Goal: Check status: Check status

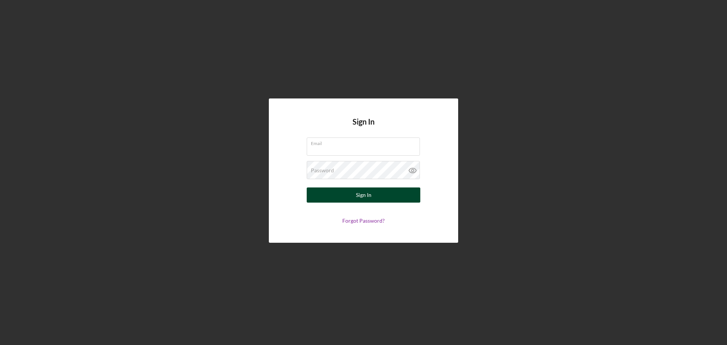
type input "[EMAIL_ADDRESS][DOMAIN_NAME]"
click at [356, 195] on button "Sign In" at bounding box center [364, 194] width 114 height 15
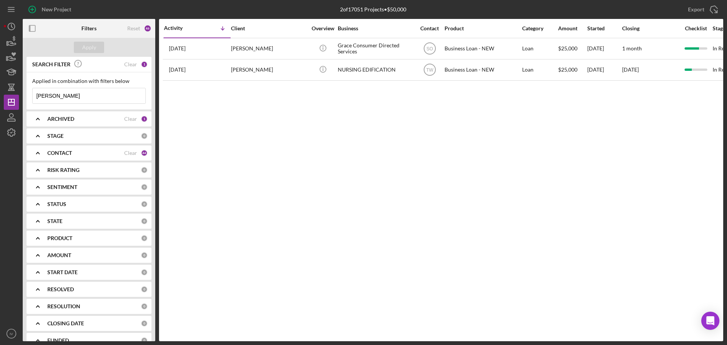
click at [55, 95] on input "[PERSON_NAME]" at bounding box center [89, 95] width 113 height 15
drag, startPoint x: 55, startPoint y: 95, endPoint x: 31, endPoint y: 92, distance: 24.5
click at [31, 92] on div "Applied in combination with filters below [PERSON_NAME] Icon/Menu Close" at bounding box center [89, 90] width 125 height 37
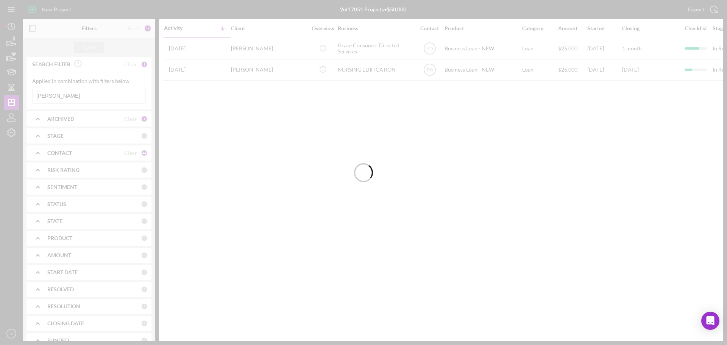
type input "[PERSON_NAME]"
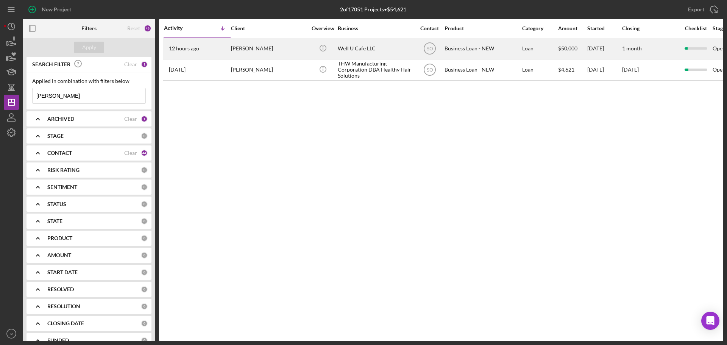
click at [242, 48] on div "[PERSON_NAME]" at bounding box center [269, 49] width 76 height 20
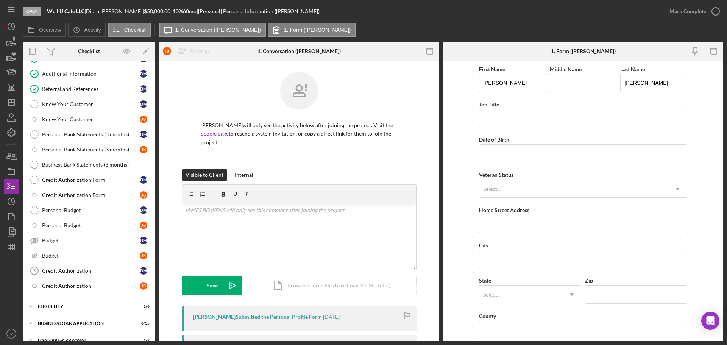
scroll to position [114, 0]
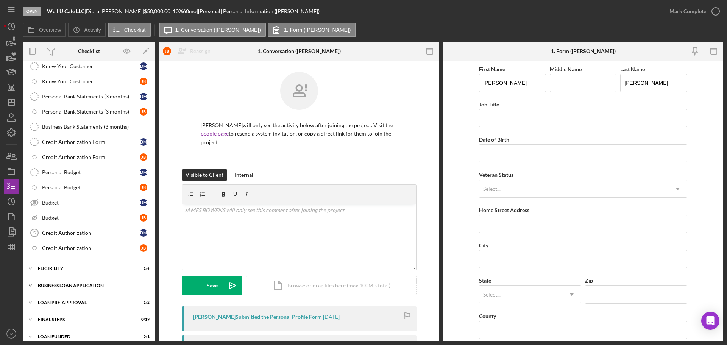
click at [48, 285] on div "BUSINESS LOAN APPLICATION" at bounding box center [92, 285] width 108 height 5
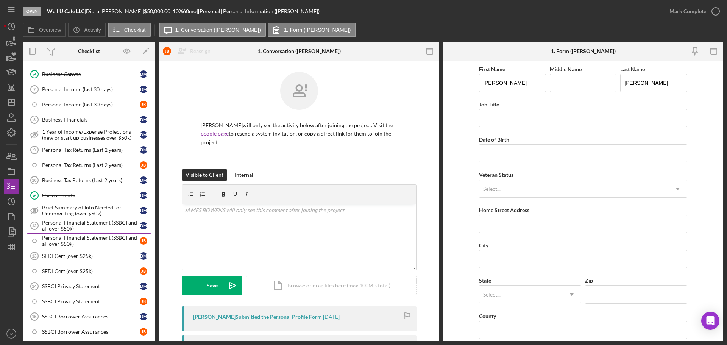
scroll to position [303, 0]
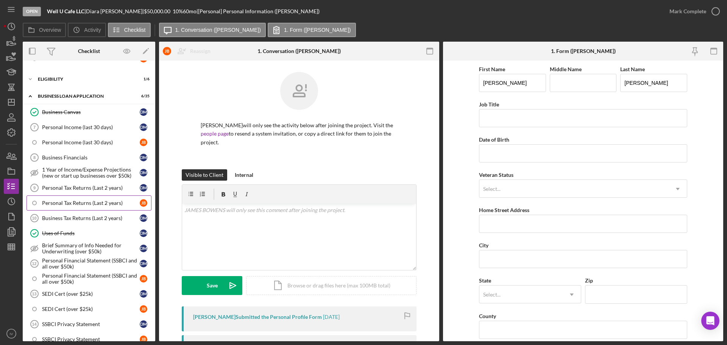
click at [62, 202] on div "Personal Tax Returns (Last 2 years)" at bounding box center [91, 203] width 98 height 6
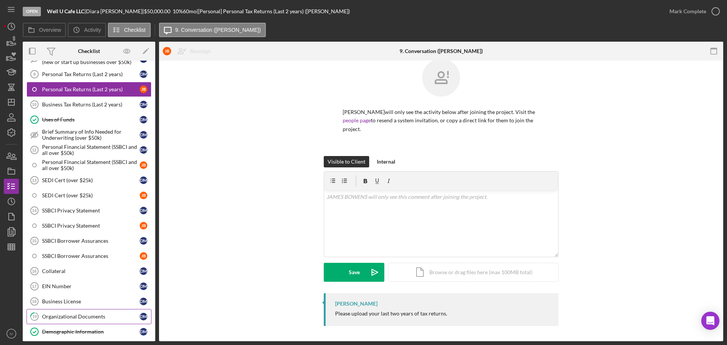
scroll to position [454, 0]
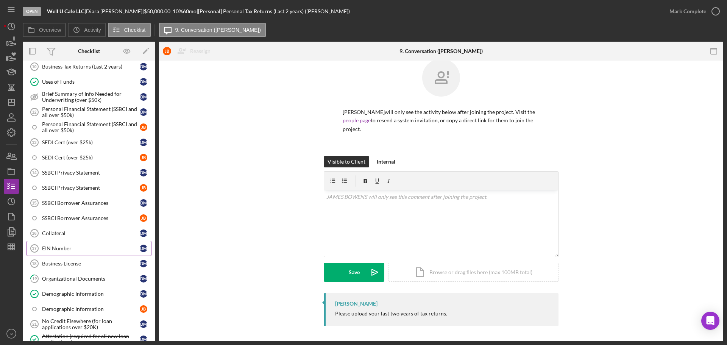
click at [49, 248] on div "EIN Number" at bounding box center [91, 248] width 98 height 6
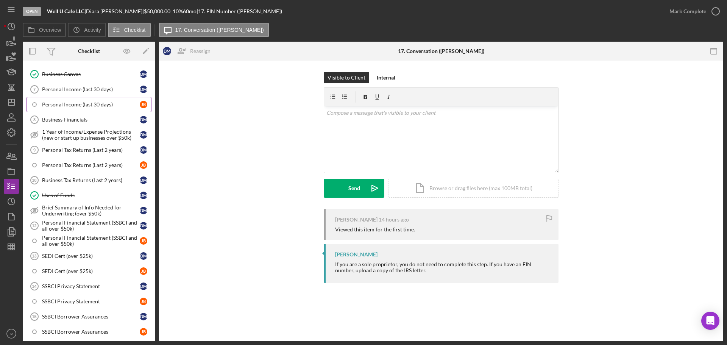
scroll to position [303, 0]
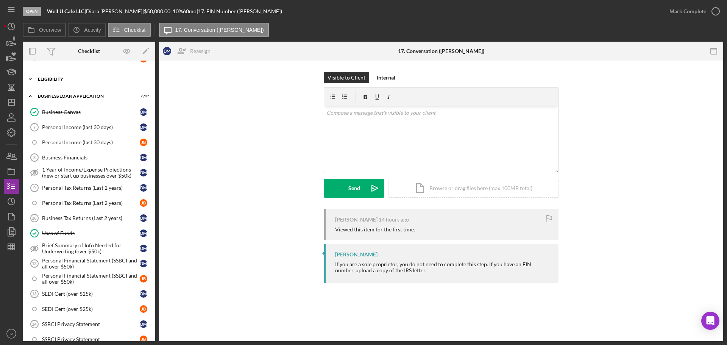
click at [56, 76] on div "Icon/Expander ELIGIBILITY 1 / 6" at bounding box center [89, 79] width 133 height 15
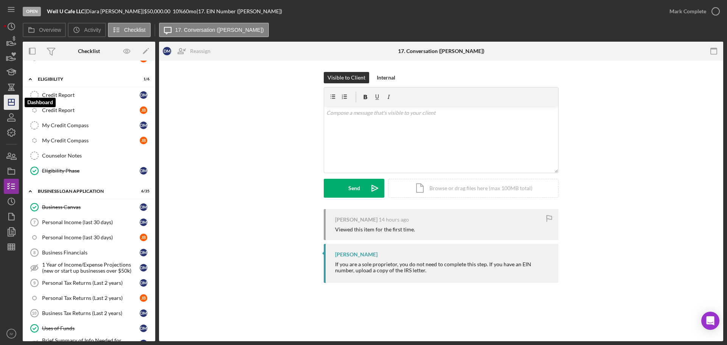
click at [9, 101] on icon "Icon/Dashboard" at bounding box center [11, 102] width 19 height 19
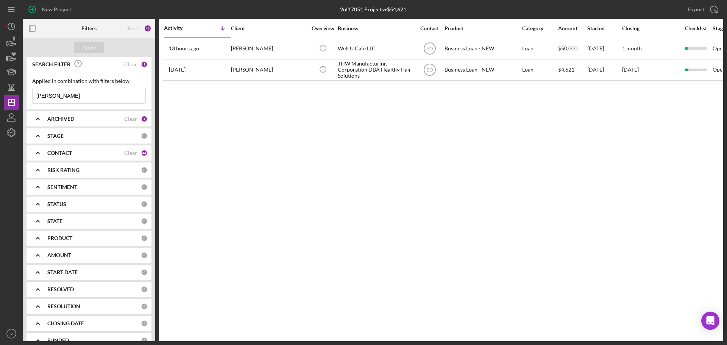
drag, startPoint x: 64, startPoint y: 96, endPoint x: -6, endPoint y: 90, distance: 69.9
click at [0, 90] on html "New Project 2 of 17051 Projects • $54,621 [PERSON_NAME] Export Icon/Export Filt…" at bounding box center [363, 172] width 727 height 345
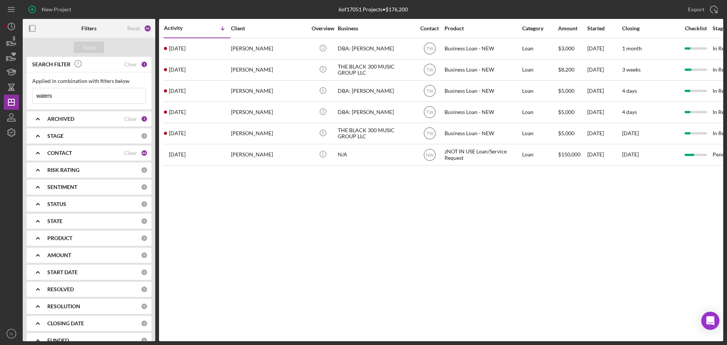
type input "waters"
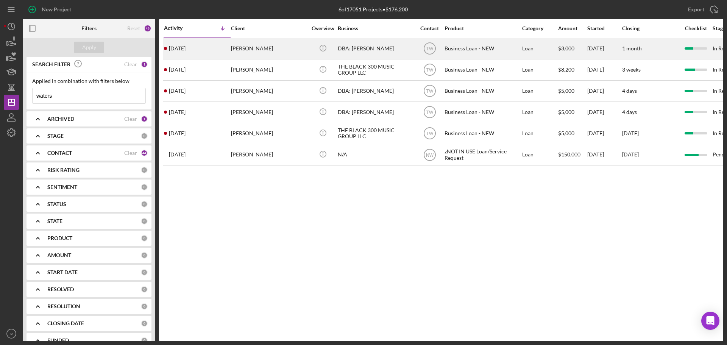
click at [253, 46] on div "[PERSON_NAME]" at bounding box center [269, 49] width 76 height 20
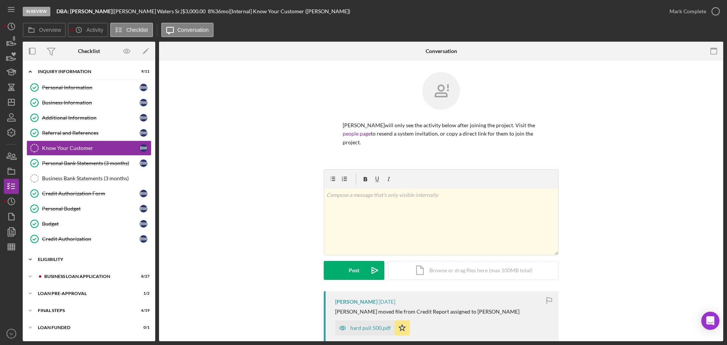
click at [64, 259] on div "ELIGIBILITY" at bounding box center [92, 259] width 108 height 5
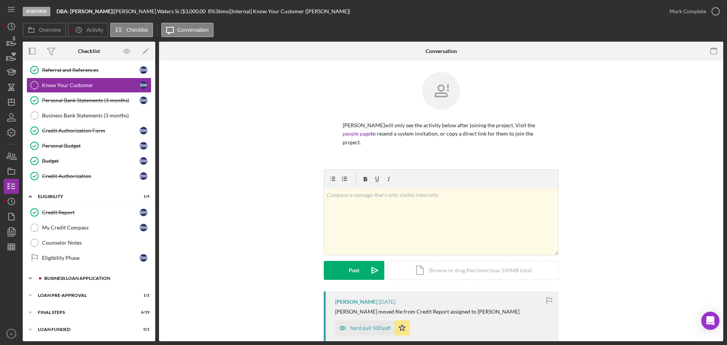
click at [66, 276] on div "Icon/Expander BUSINESS LOAN APPLICATION 8 / 27" at bounding box center [89, 278] width 133 height 15
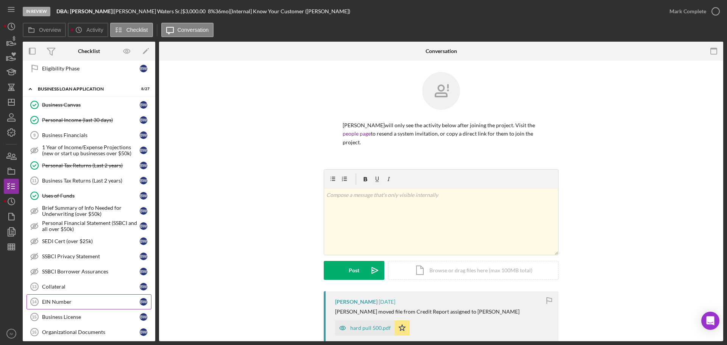
scroll to position [328, 0]
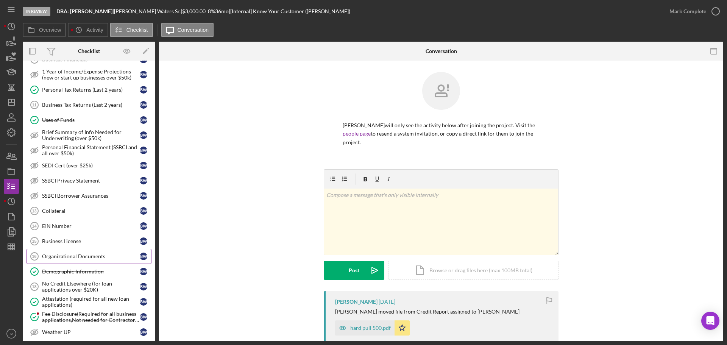
click at [64, 256] on div "Organizational Documents" at bounding box center [91, 256] width 98 height 6
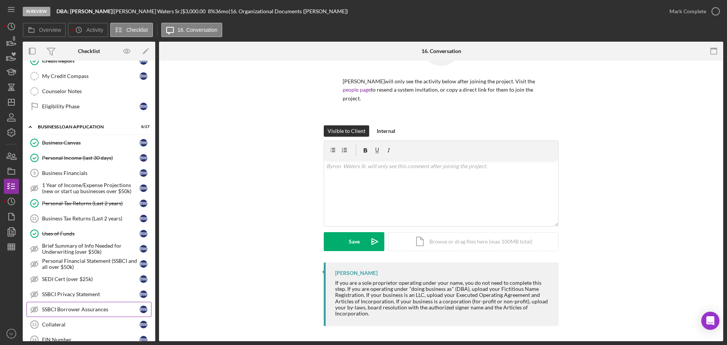
scroll to position [176, 0]
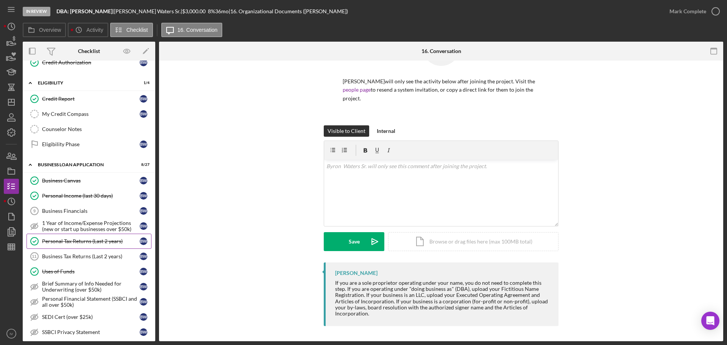
click at [76, 243] on div "Personal Tax Returns (Last 2 years)" at bounding box center [91, 241] width 98 height 6
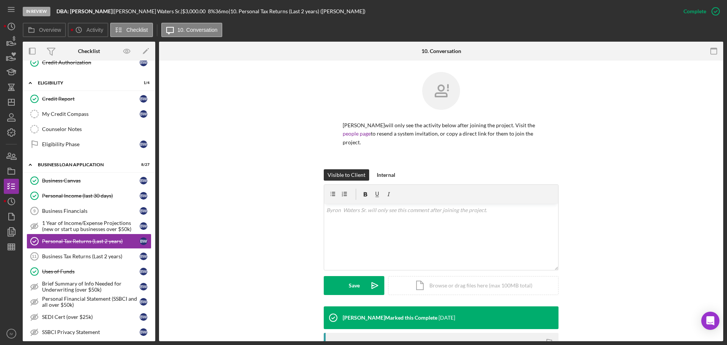
scroll to position [110, 0]
